Goal: Information Seeking & Learning: Learn about a topic

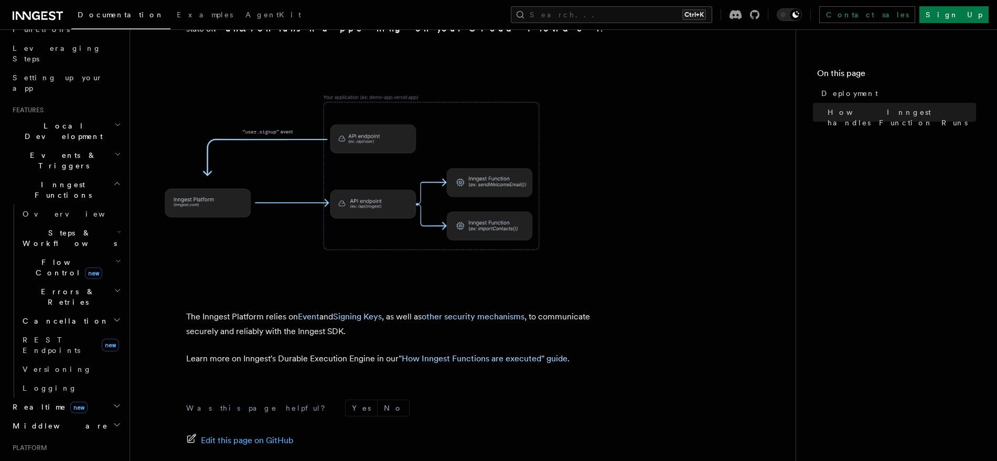
scroll to position [434, 0]
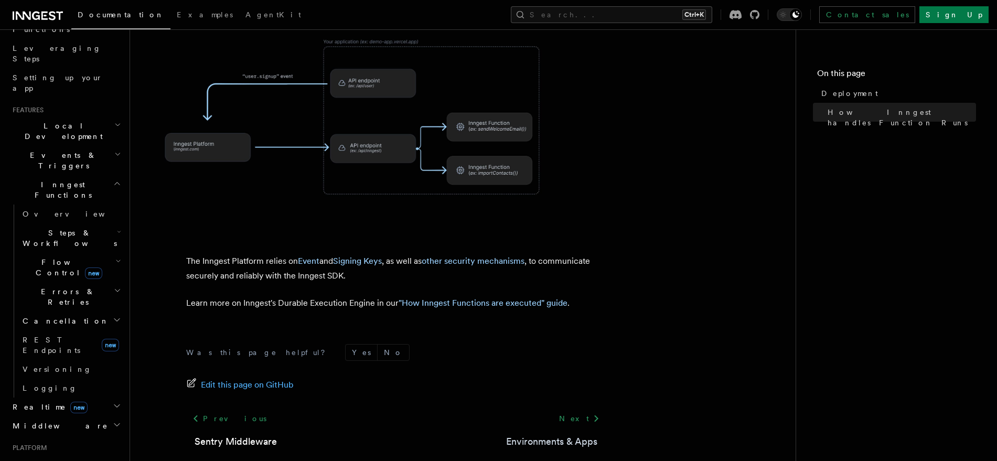
click at [591, 434] on link "Environments & Apps" at bounding box center [551, 441] width 91 height 15
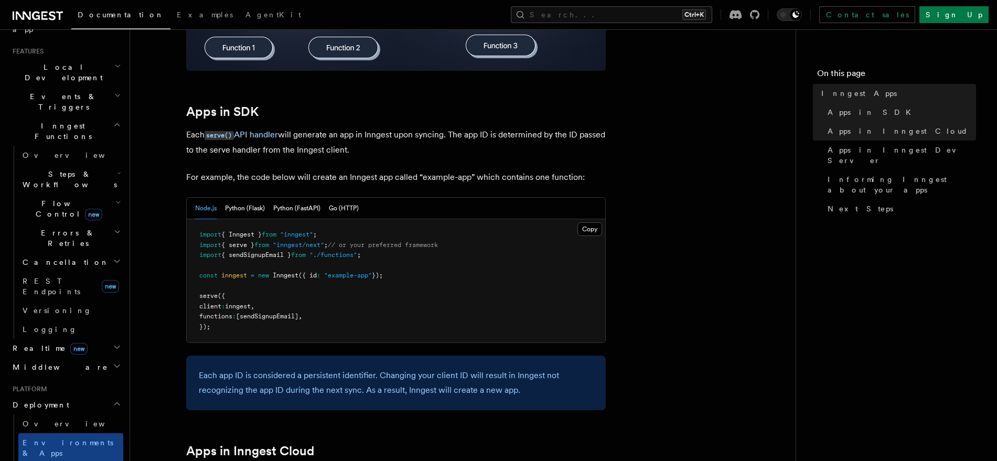
scroll to position [238, 0]
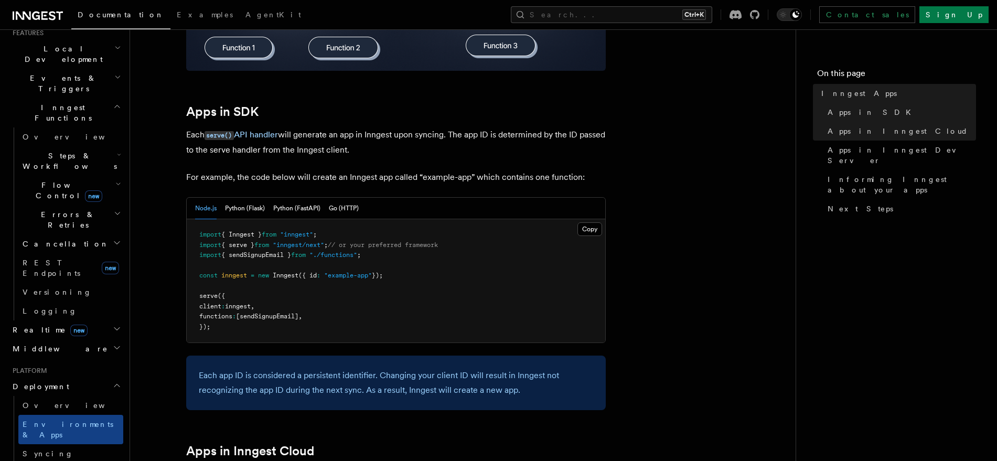
click at [41, 381] on span "Deployment" at bounding box center [38, 386] width 61 height 10
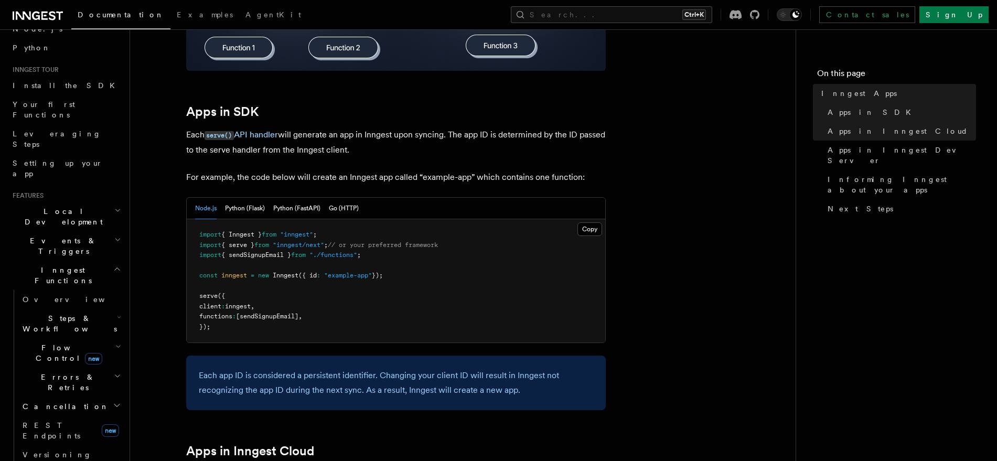
scroll to position [73, 0]
click at [39, 263] on h2 "Inngest Functions" at bounding box center [65, 277] width 115 height 29
click at [49, 292] on h2 "Realtime new" at bounding box center [65, 301] width 115 height 19
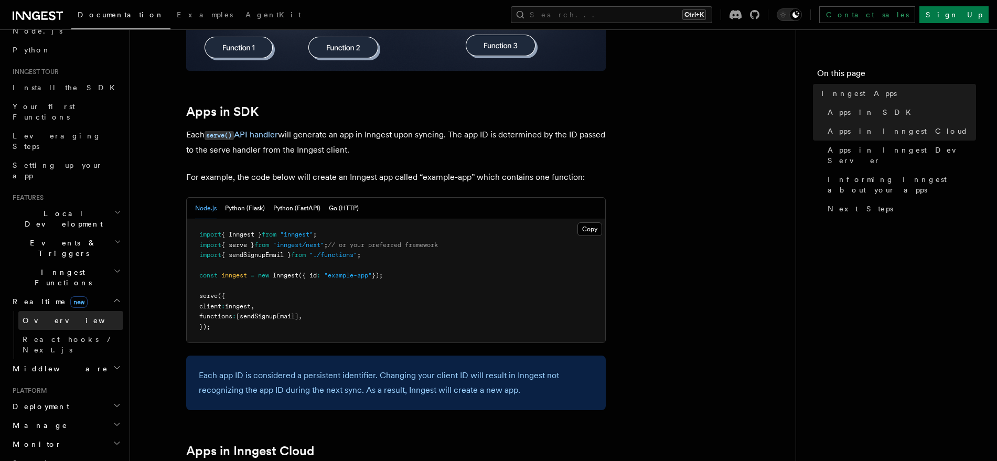
click at [51, 316] on span "Overview" at bounding box center [77, 320] width 108 height 8
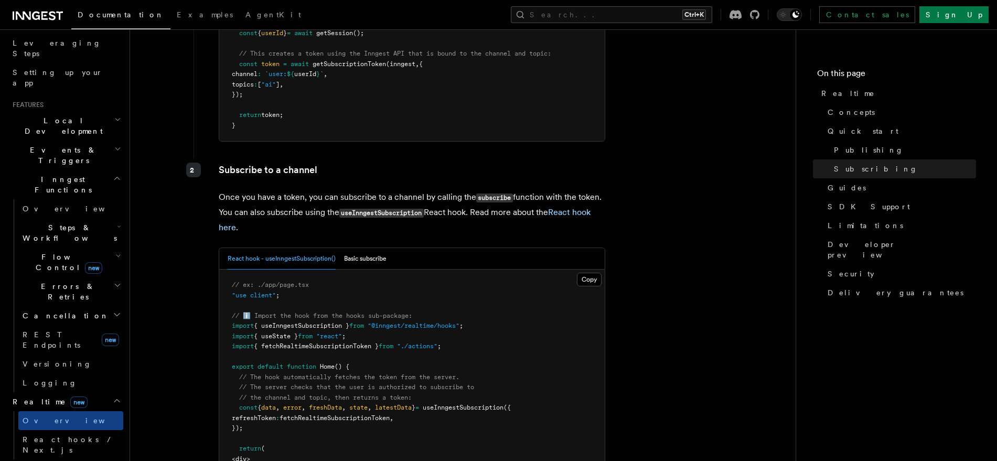
scroll to position [1988, 0]
click at [378, 248] on button "Basic subscribe" at bounding box center [365, 259] width 42 height 22
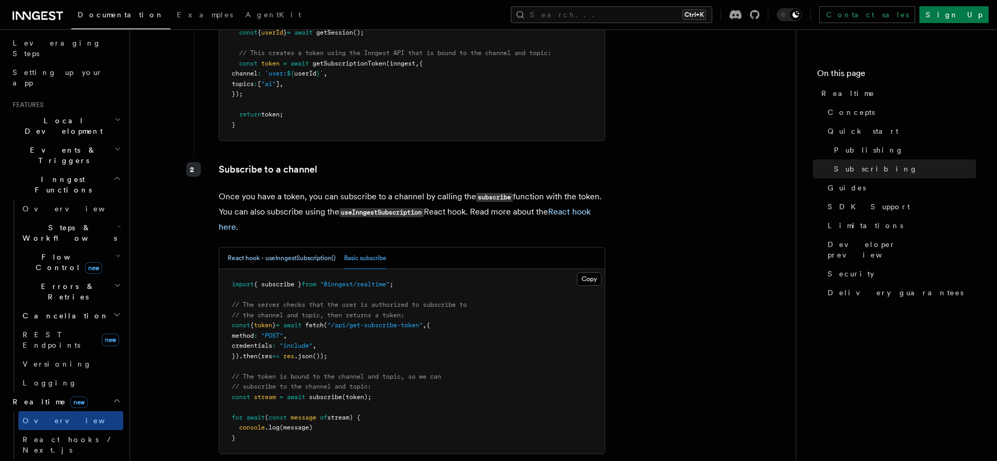
click at [314, 248] on button "React hook - useInngestSubscription()" at bounding box center [282, 259] width 108 height 22
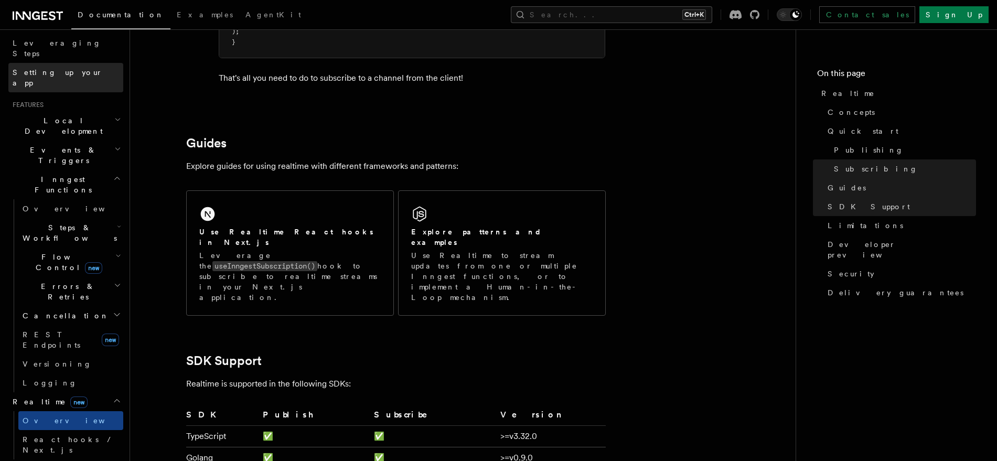
scroll to position [0, 0]
